Goal: Transaction & Acquisition: Purchase product/service

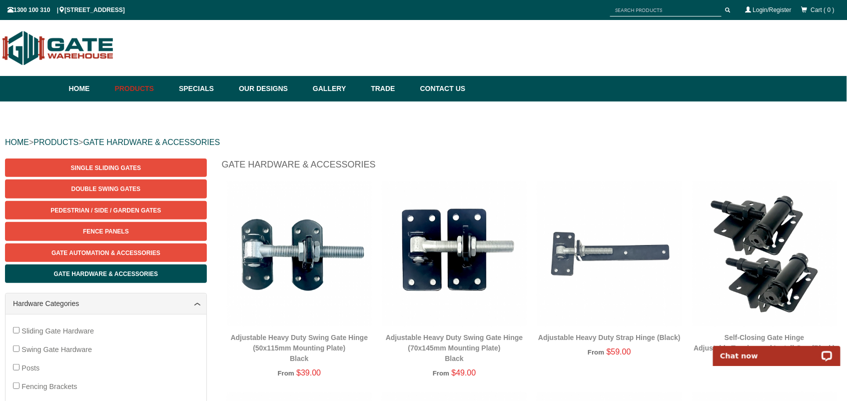
click at [628, 10] on input "text" at bounding box center [665, 10] width 111 height 12
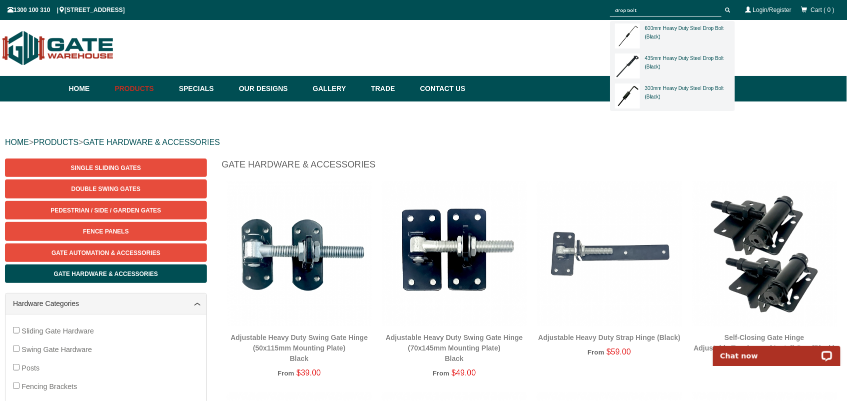
type input "drop bolt"
click at [720, 4] on button "submit" at bounding box center [727, 10] width 15 height 12
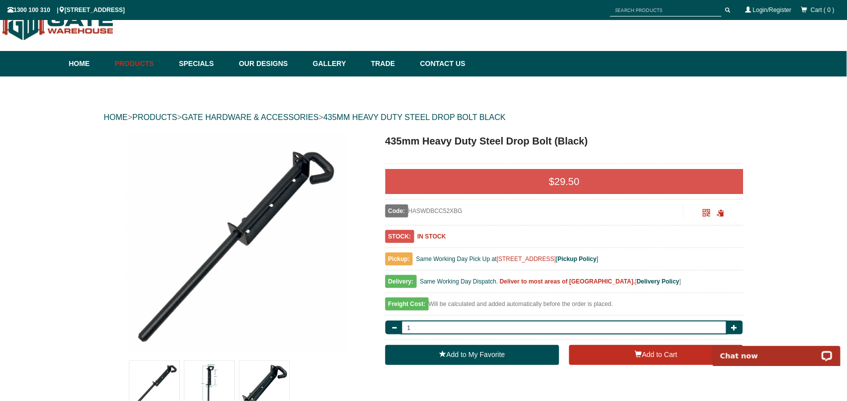
scroll to position [25, 0]
